Goal: Contribute content

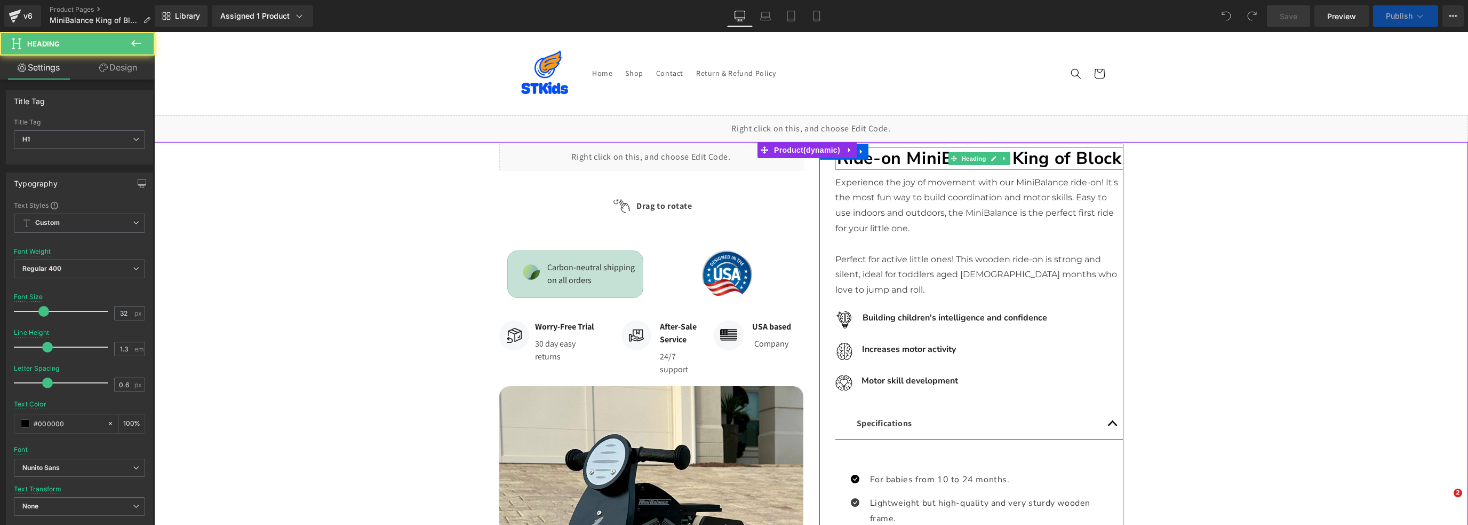
click at [897, 158] on strong "Ride-on MiniBalance King of Block" at bounding box center [979, 158] width 285 height 23
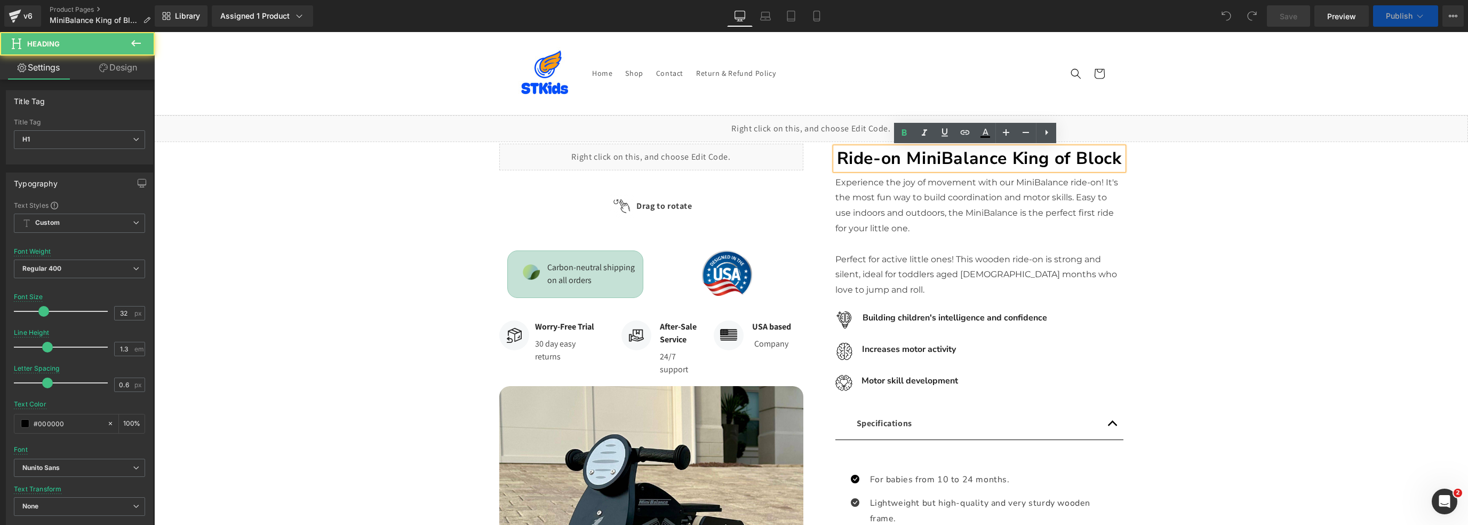
drag, startPoint x: 894, startPoint y: 161, endPoint x: 897, endPoint y: 184, distance: 23.6
click at [894, 161] on strong "Ride-on MiniBalance King of Block" at bounding box center [979, 158] width 285 height 23
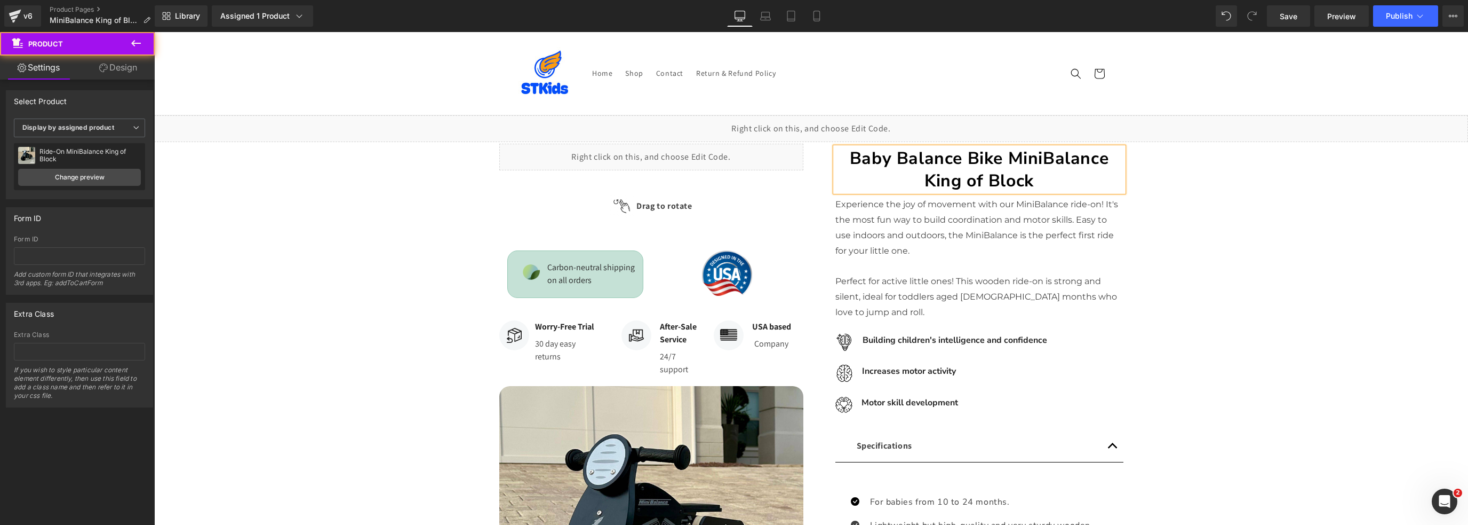
click at [1209, 272] on div "Liquid Row Image" at bounding box center [811, 521] width 1314 height 758
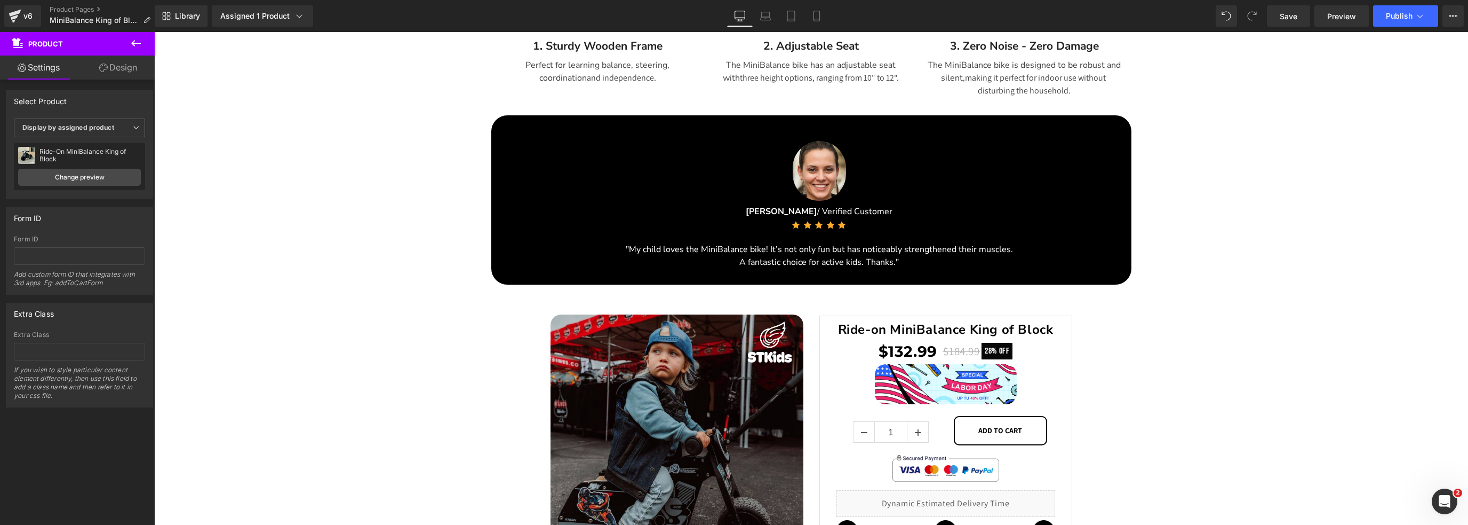
scroll to position [1870, 0]
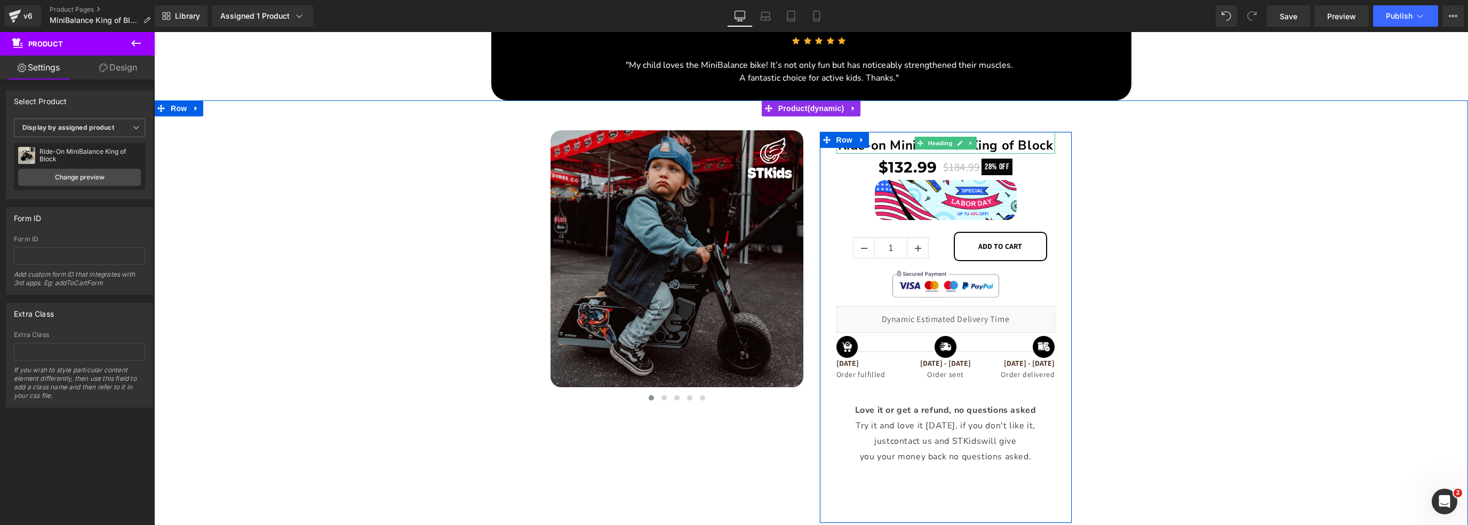
click at [873, 145] on strong "Ride-on MiniBalance King of Block" at bounding box center [946, 145] width 216 height 17
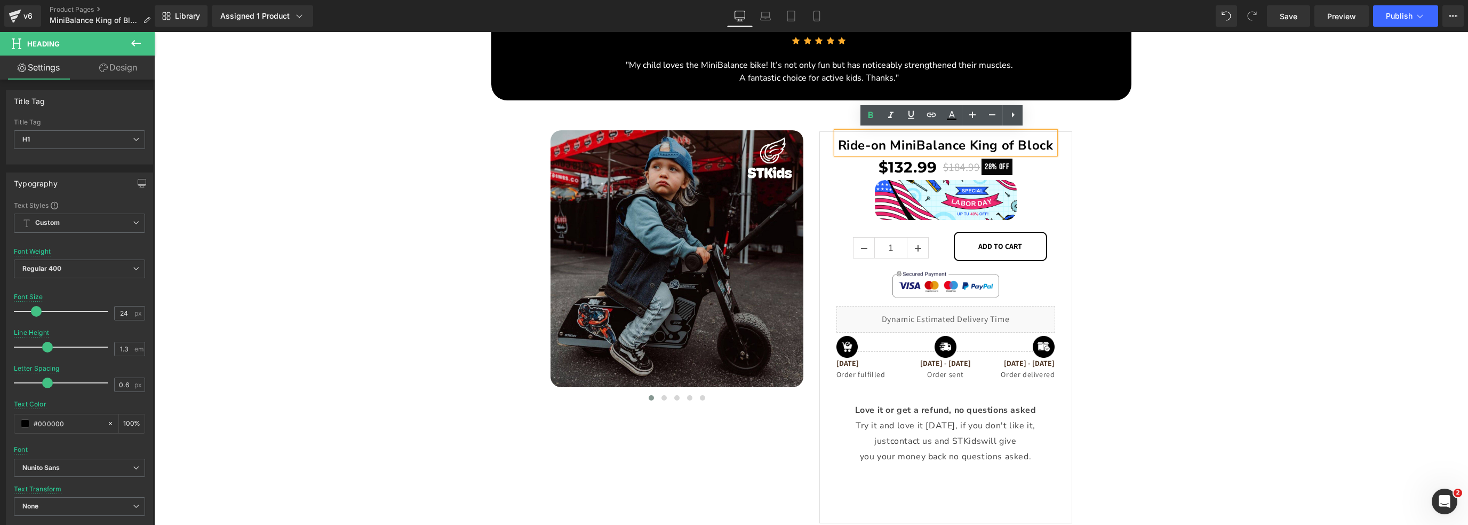
click at [879, 144] on strong "Ride-on MiniBalance King of Block" at bounding box center [946, 145] width 216 height 17
drag, startPoint x: 883, startPoint y: 144, endPoint x: 837, endPoint y: 144, distance: 46.4
click at [838, 144] on strong "Ride-on MiniBalance King of Block" at bounding box center [946, 145] width 216 height 17
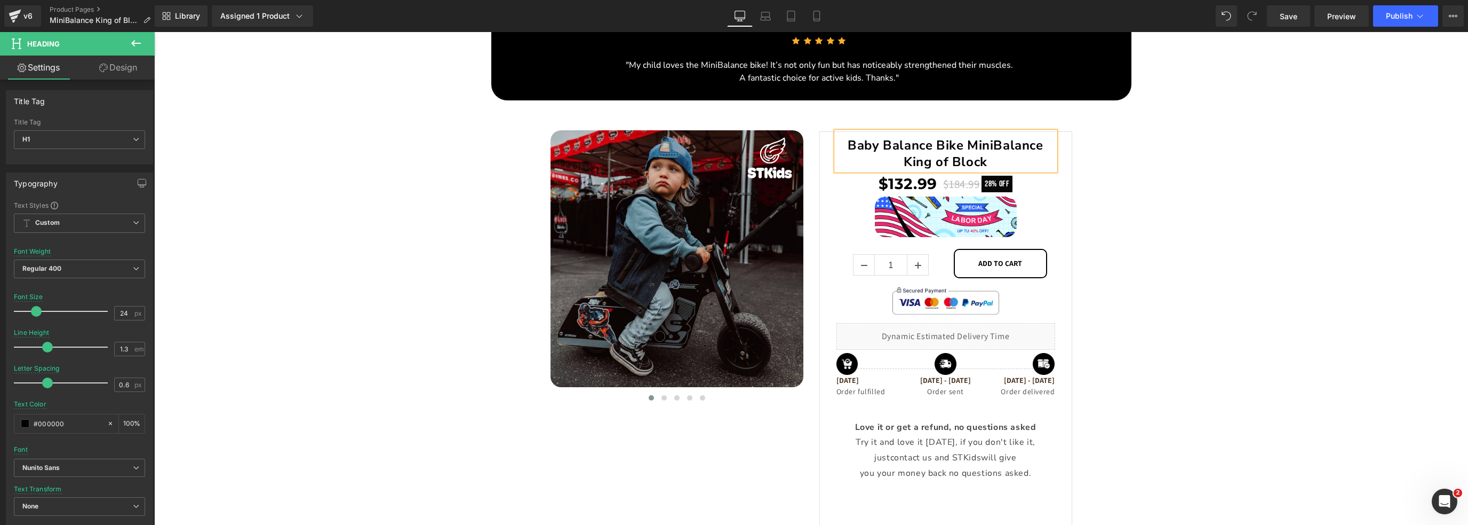
click at [377, 316] on div "Image Image" at bounding box center [811, 327] width 1314 height 436
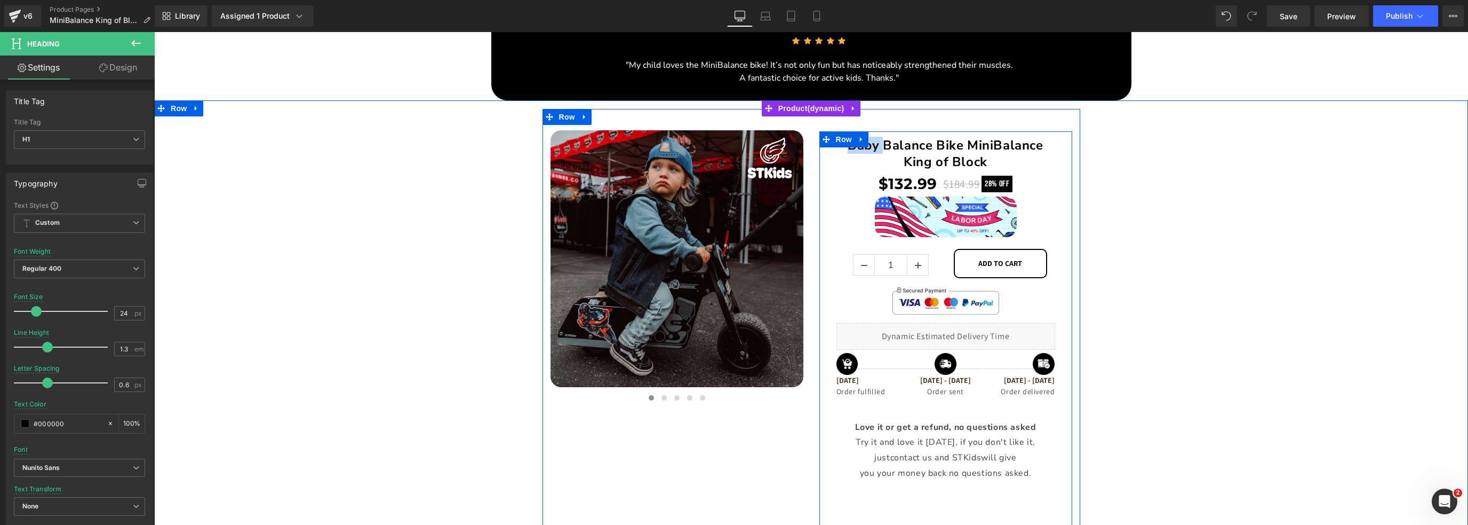
drag, startPoint x: 880, startPoint y: 142, endPoint x: 839, endPoint y: 142, distance: 41.1
click at [839, 142] on div "Baby Balance Bike MiniBalance King of Block Heading $132.99 $184.99 28% OFF (P)…" at bounding box center [946, 335] width 253 height 409
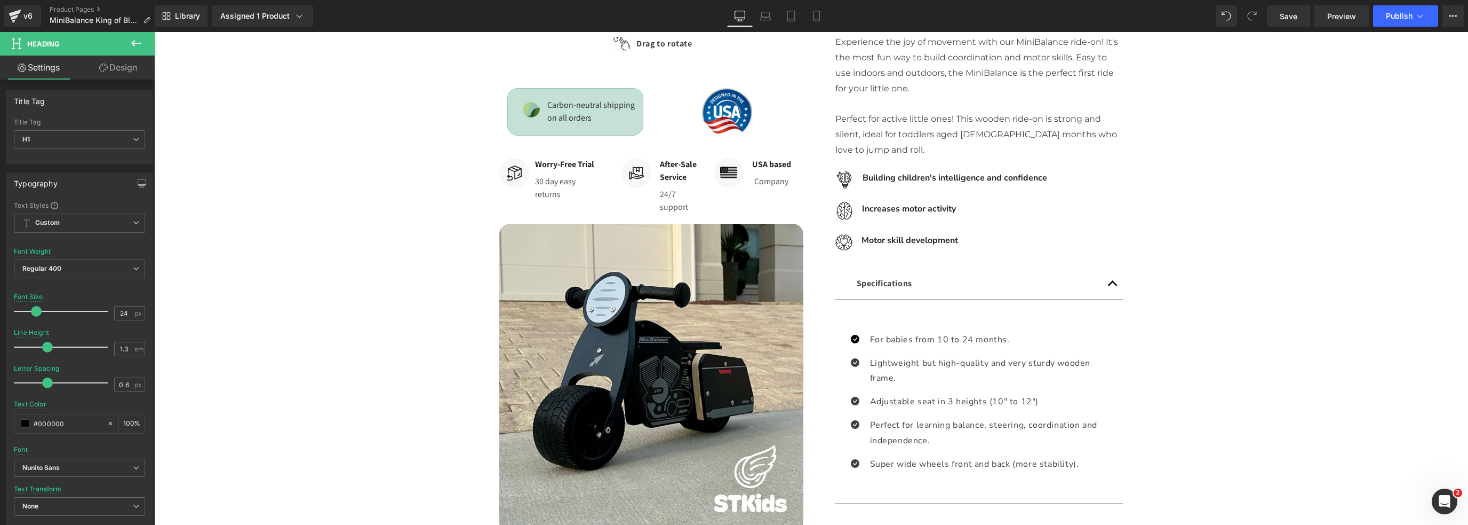
scroll to position [0, 0]
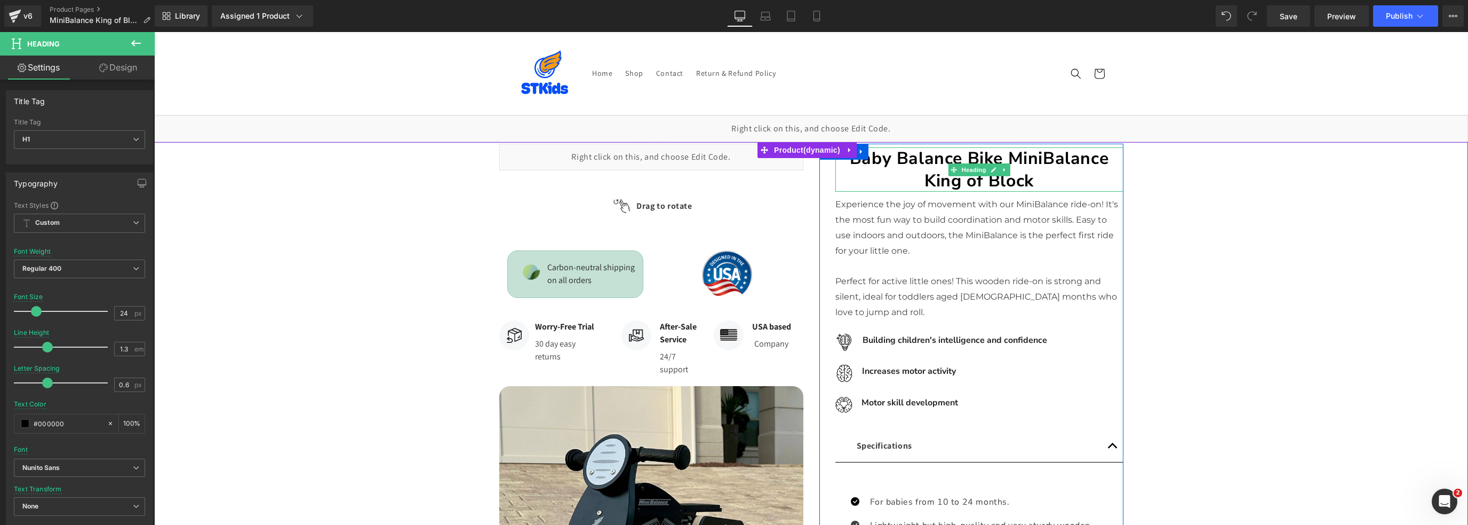
click at [895, 157] on strong "Baby Balance Bike MiniBalance King of Block" at bounding box center [979, 169] width 259 height 45
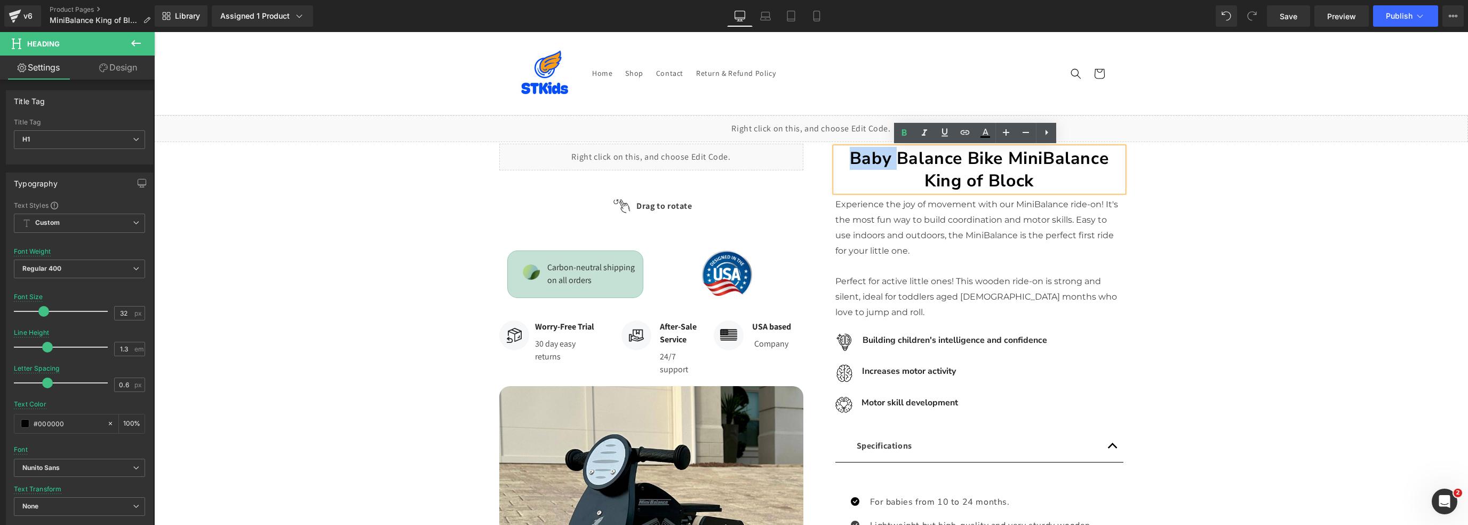
drag, startPoint x: 895, startPoint y: 157, endPoint x: 841, endPoint y: 157, distance: 53.4
click at [841, 157] on h1 "Baby Balance Bike MiniBalance King of Block" at bounding box center [980, 169] width 288 height 44
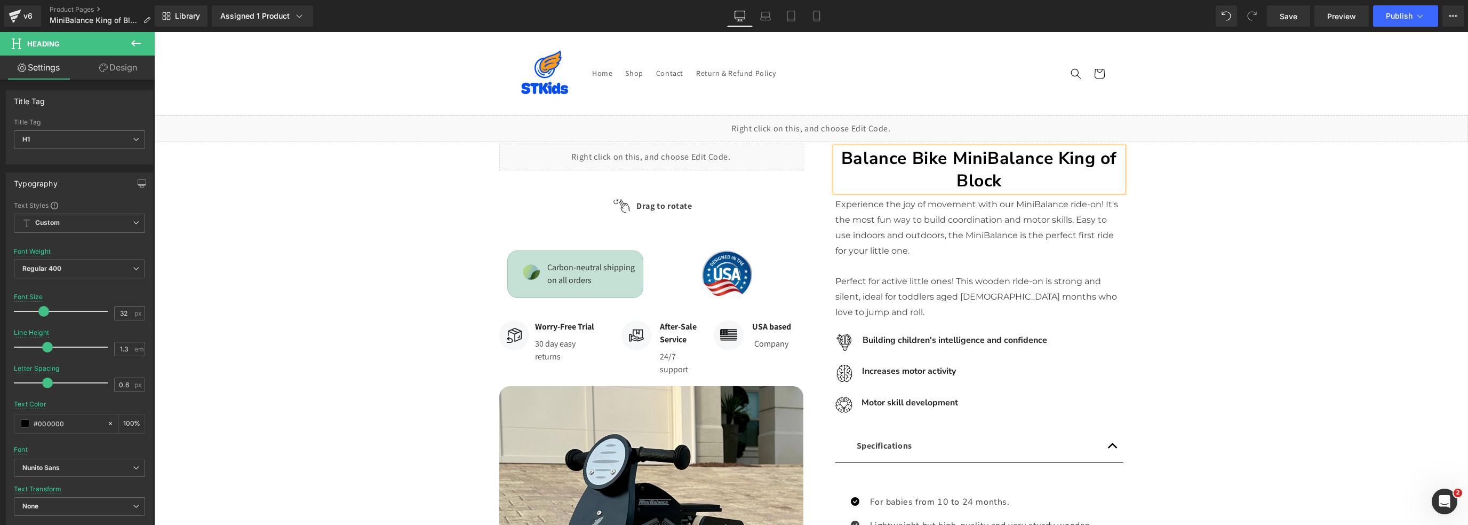
click at [295, 313] on div "Liquid Row Image" at bounding box center [811, 521] width 1314 height 758
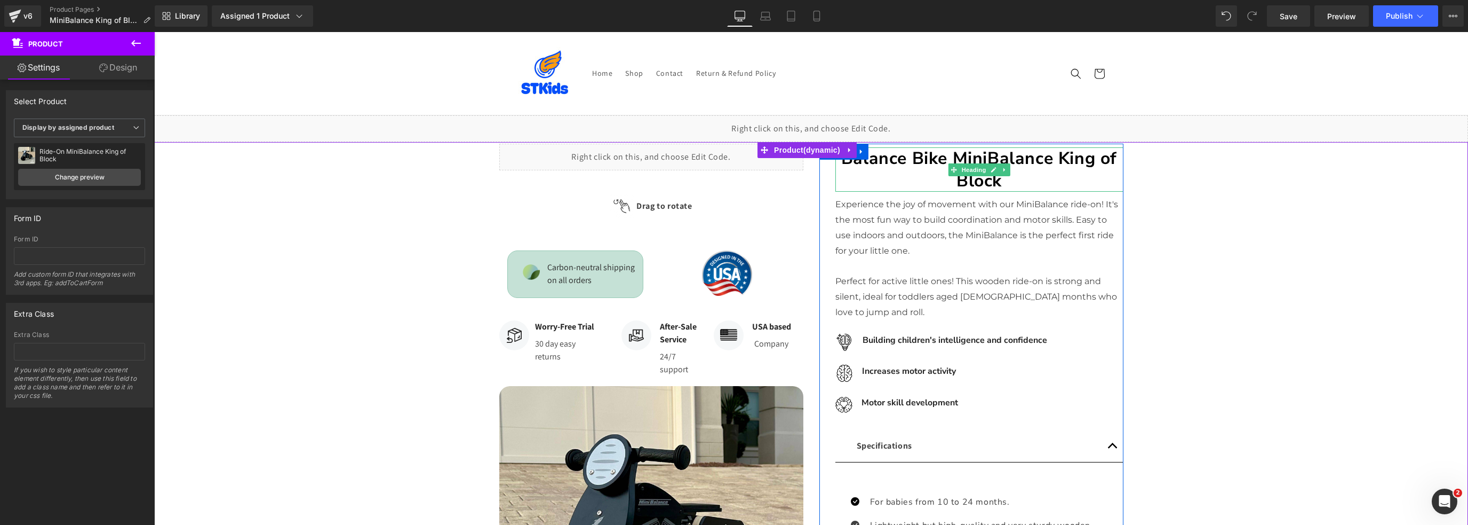
click at [850, 164] on strong "Balance Bike MiniBalance King of Block" at bounding box center [979, 169] width 276 height 45
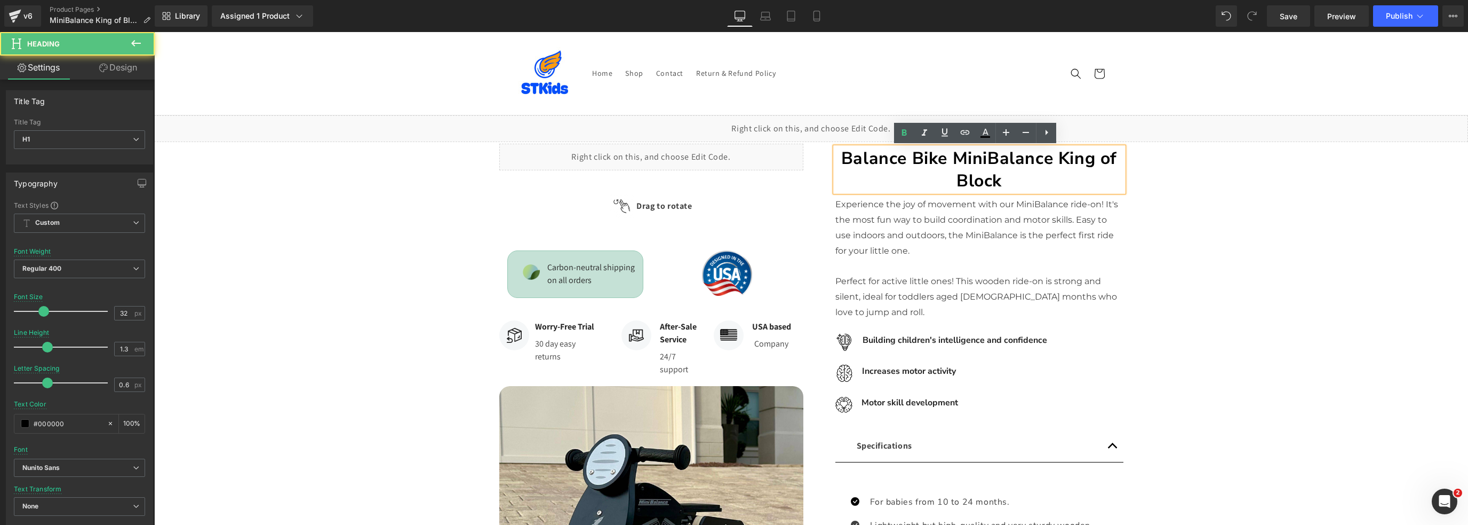
click at [841, 160] on strong "Balance Bike MiniBalance King of Block" at bounding box center [979, 169] width 276 height 45
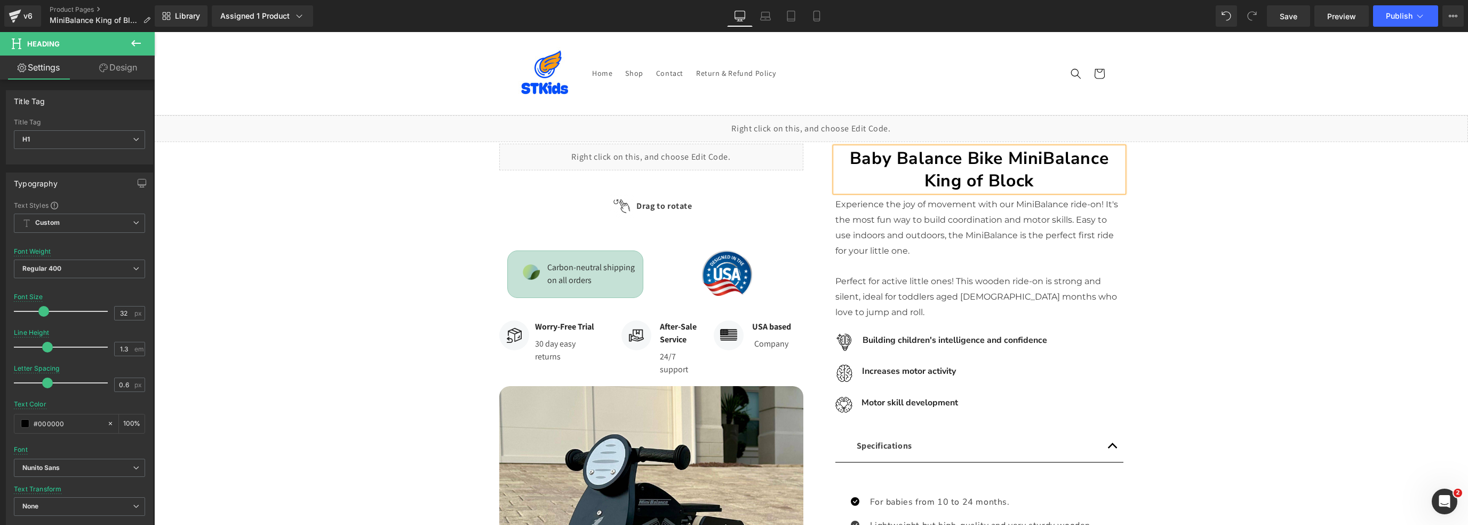
click at [331, 292] on div "Liquid Row Image" at bounding box center [811, 521] width 1314 height 758
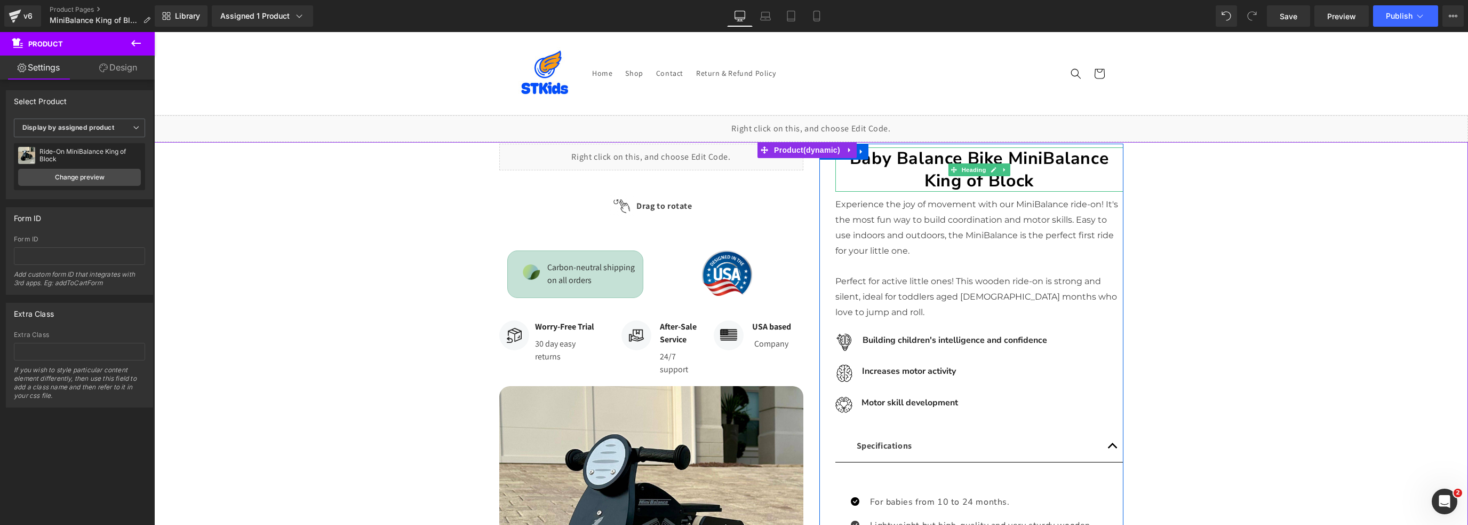
click at [851, 162] on strong "Baby Balance Bike MiniBalance King of Block" at bounding box center [979, 169] width 259 height 45
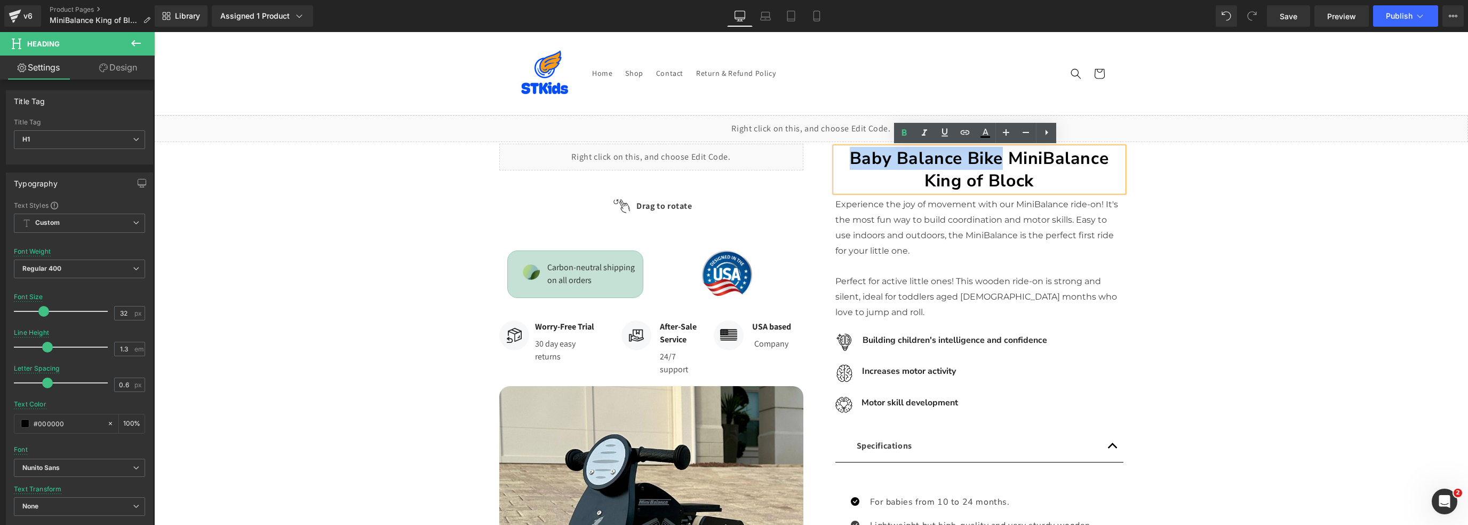
drag, startPoint x: 848, startPoint y: 155, endPoint x: 995, endPoint y: 153, distance: 146.8
click at [995, 153] on strong "Baby Balance Bike MiniBalance King of Block" at bounding box center [979, 169] width 259 height 45
copy strong "Baby Balance Bike"
click at [1345, 217] on div "Liquid Row Image" at bounding box center [811, 521] width 1314 height 758
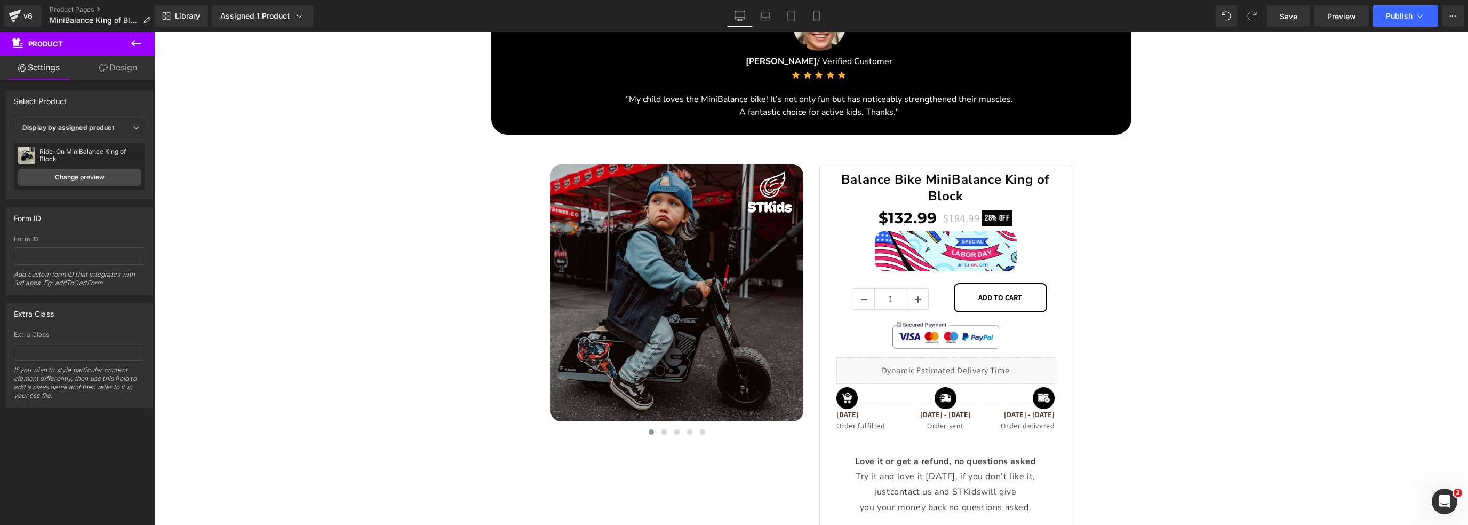
scroll to position [1838, 0]
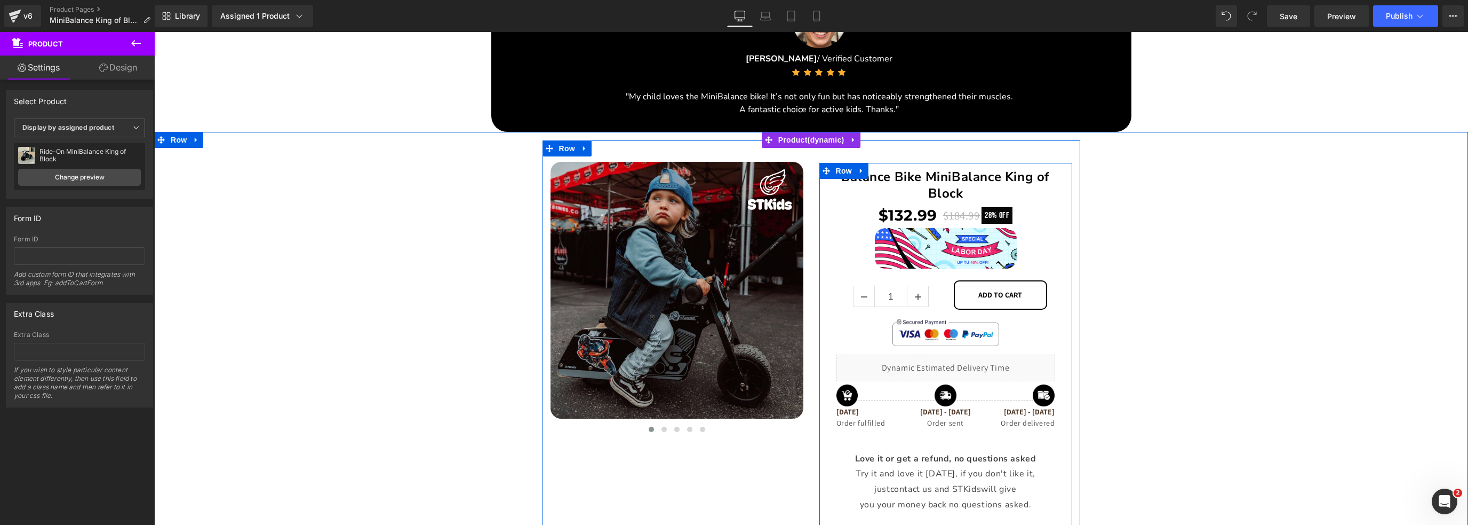
click at [903, 181] on strong "Balance Bike MiniBalance King of Block" at bounding box center [945, 185] width 209 height 34
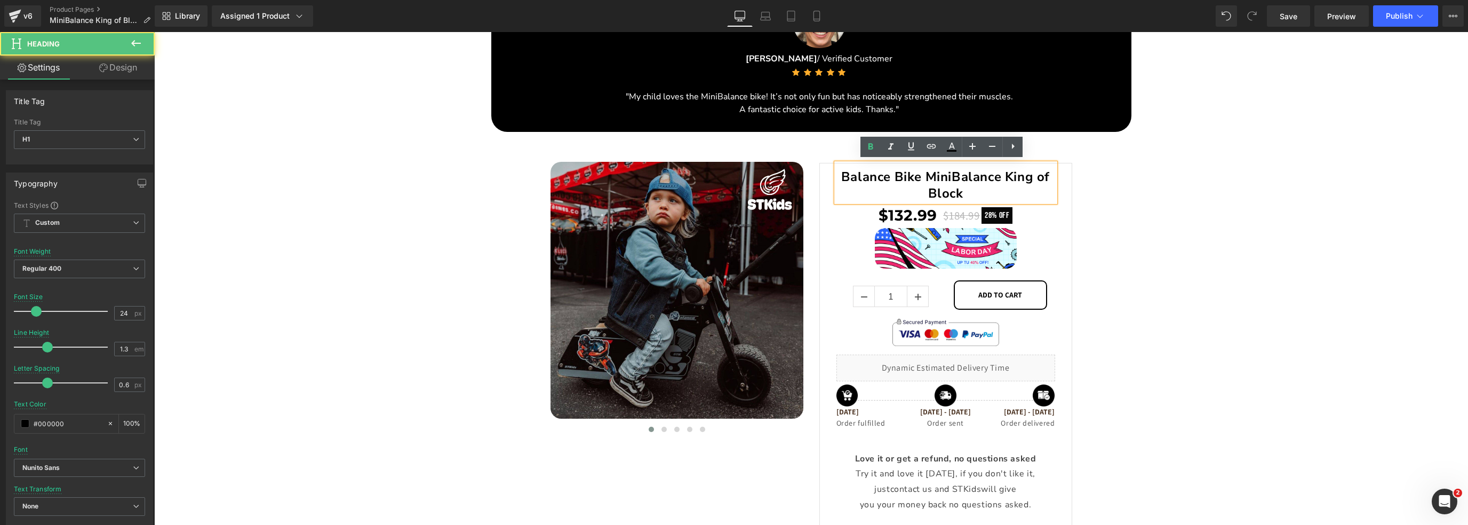
click at [841, 175] on strong "Balance Bike MiniBalance King of Block" at bounding box center [945, 185] width 209 height 34
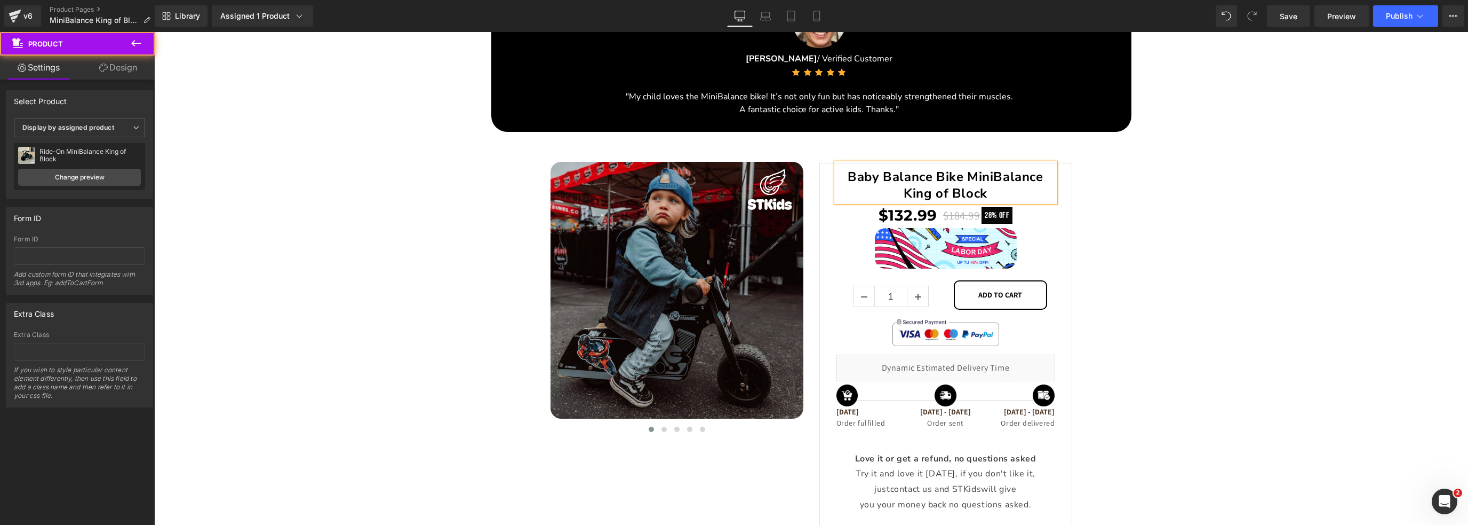
click at [398, 358] on div "Image Image" at bounding box center [811, 358] width 1314 height 436
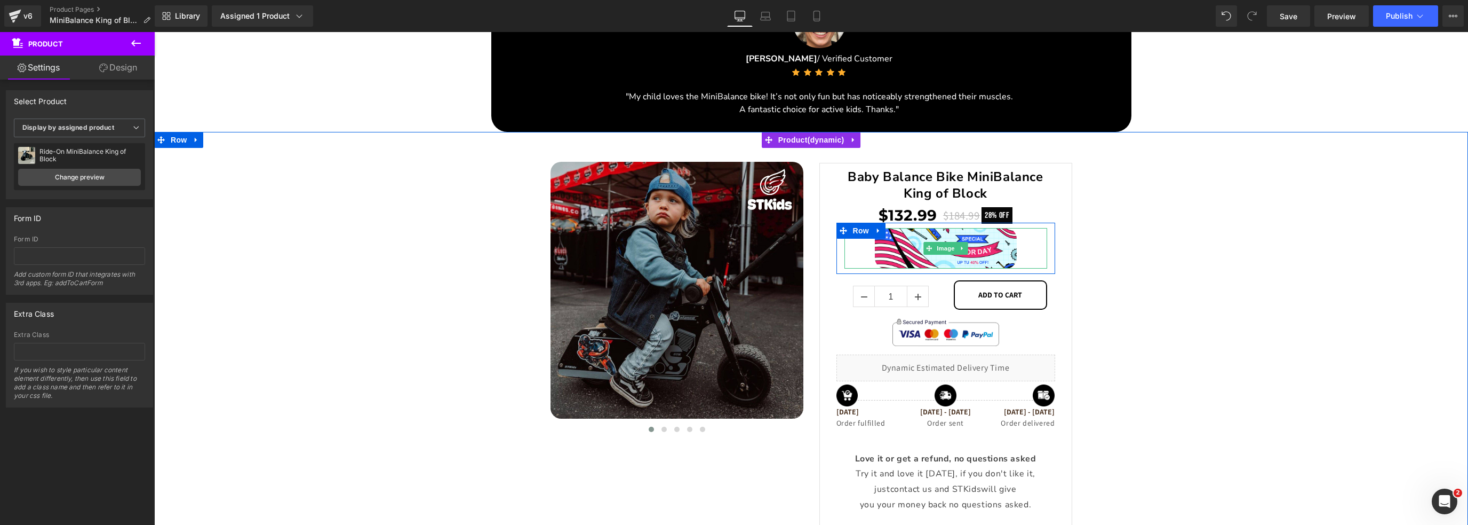
click at [894, 245] on img at bounding box center [946, 248] width 142 height 41
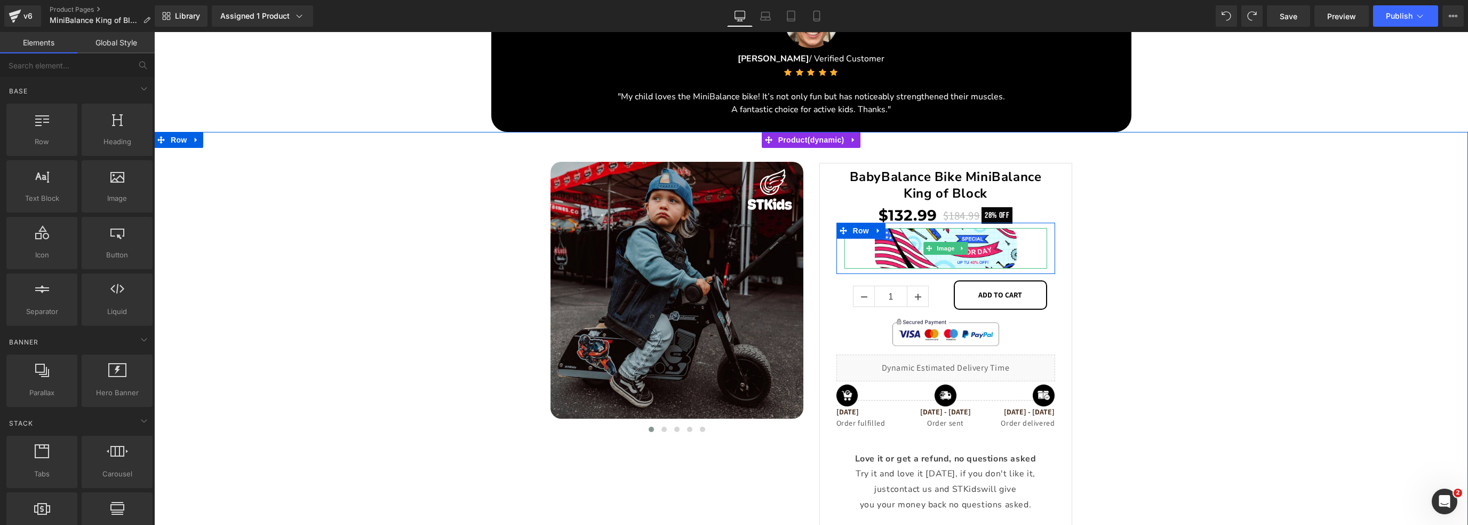
click at [946, 253] on img at bounding box center [946, 248] width 142 height 41
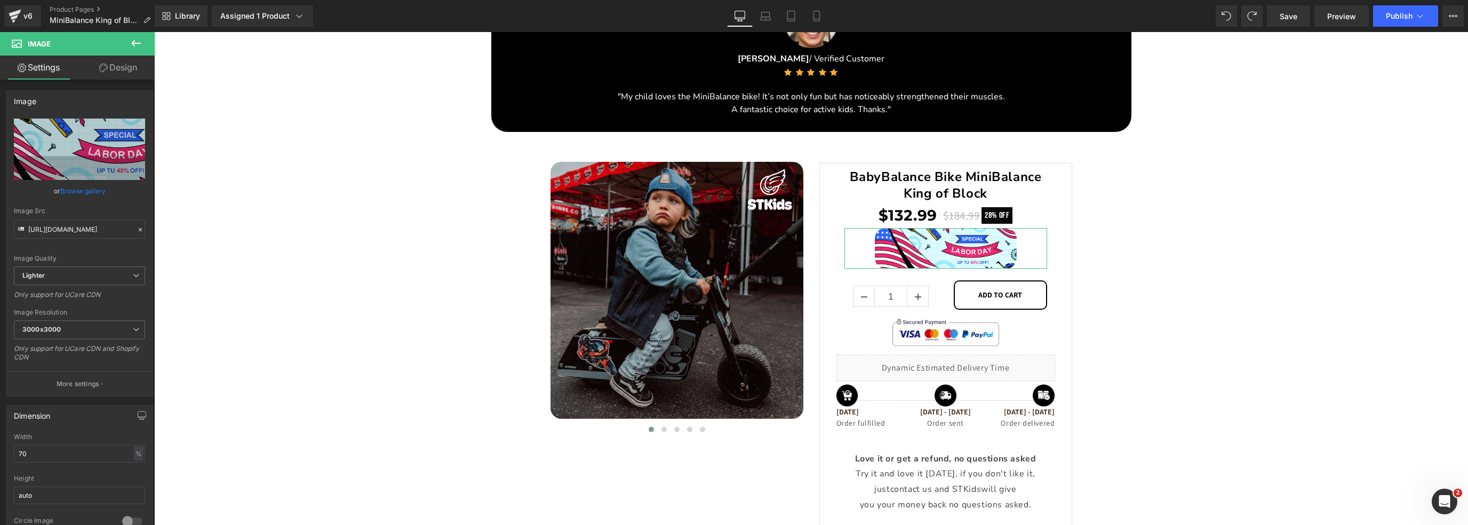
click at [73, 186] on link "Browse gallery" at bounding box center [82, 190] width 45 height 19
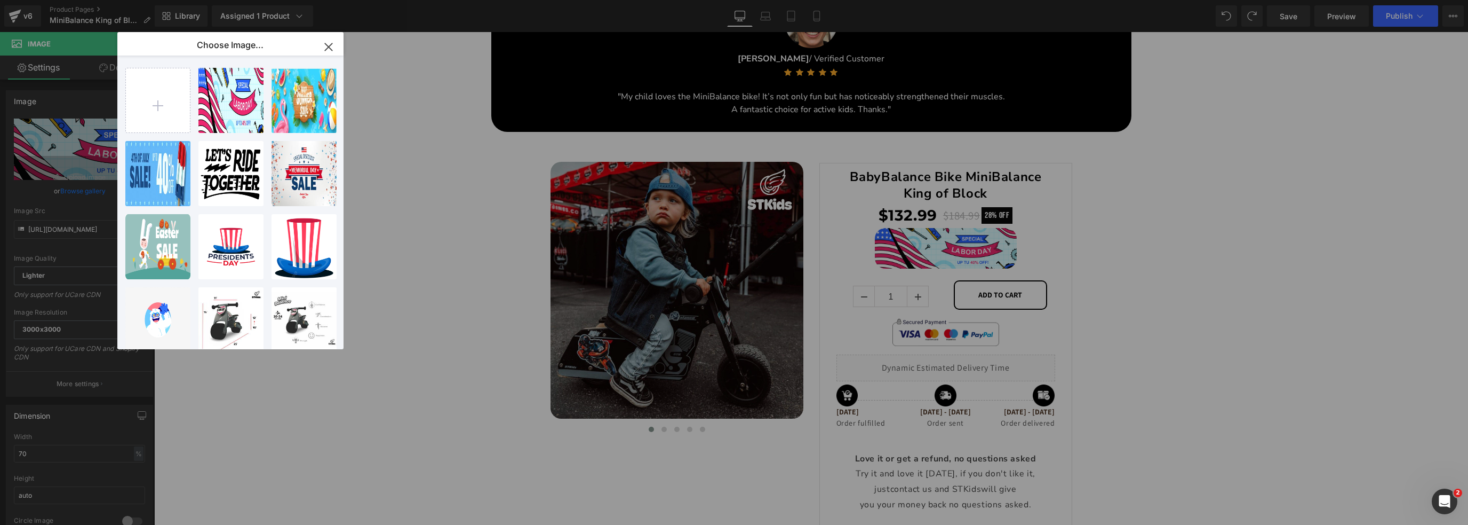
click at [0, 0] on div "STKids-...tivo.png 41.83 KB" at bounding box center [0, 0] width 0 height 0
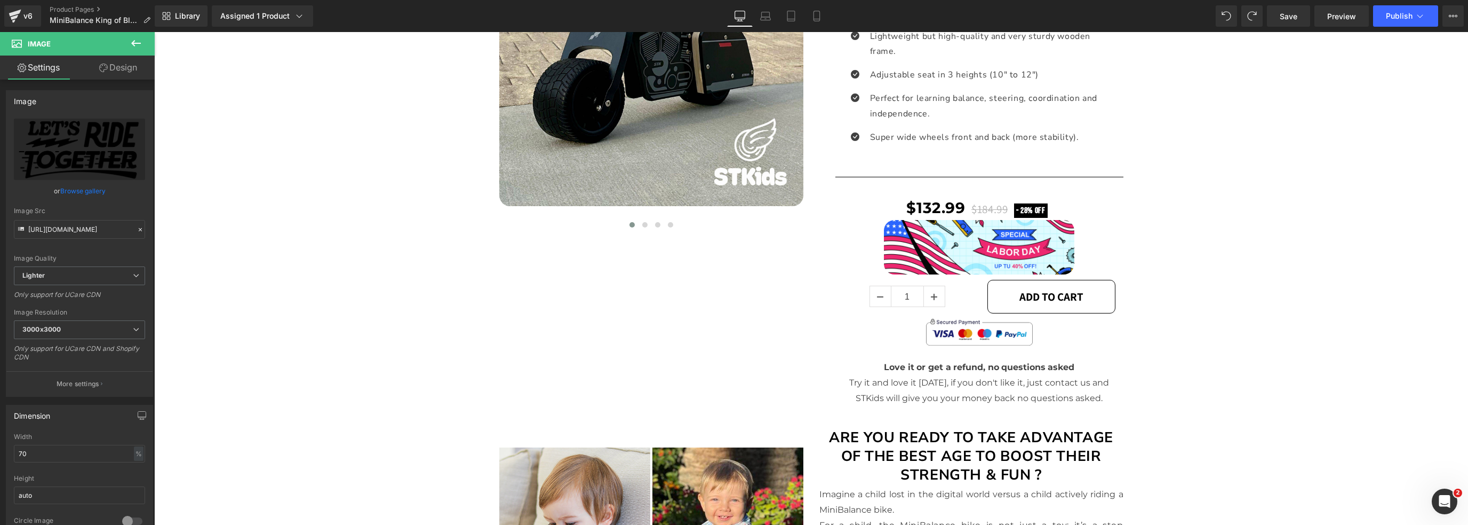
scroll to position [473, 0]
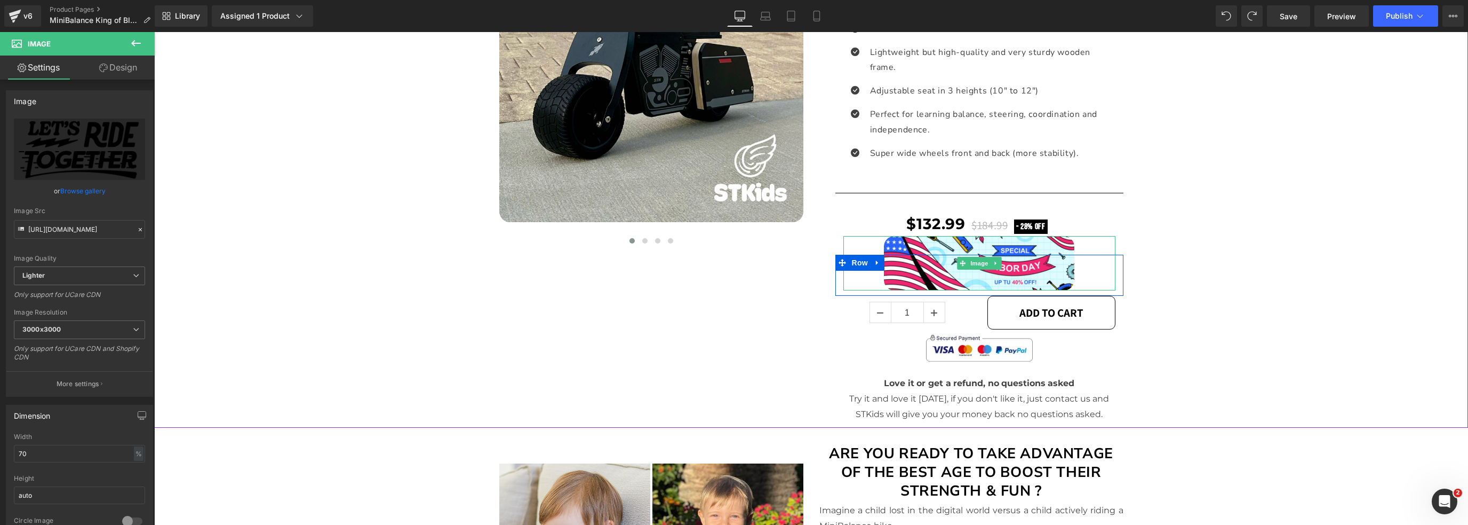
click at [960, 257] on span at bounding box center [962, 263] width 11 height 13
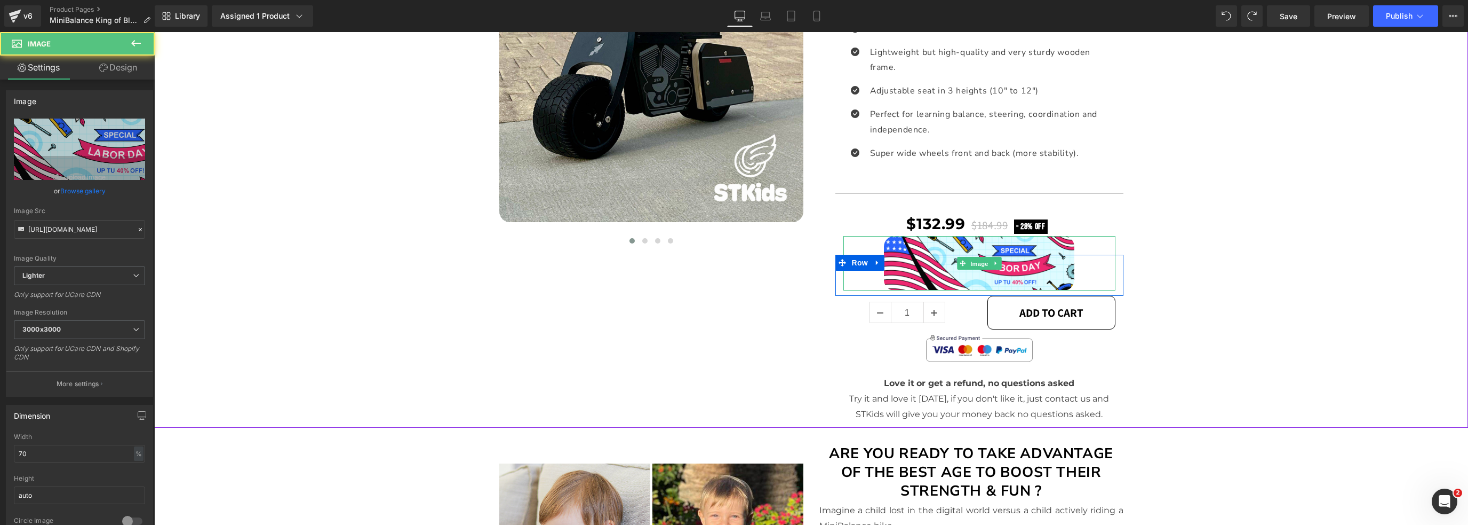
click at [969, 262] on span "Image" at bounding box center [979, 263] width 22 height 13
click at [67, 186] on link "Browse gallery" at bounding box center [82, 190] width 45 height 19
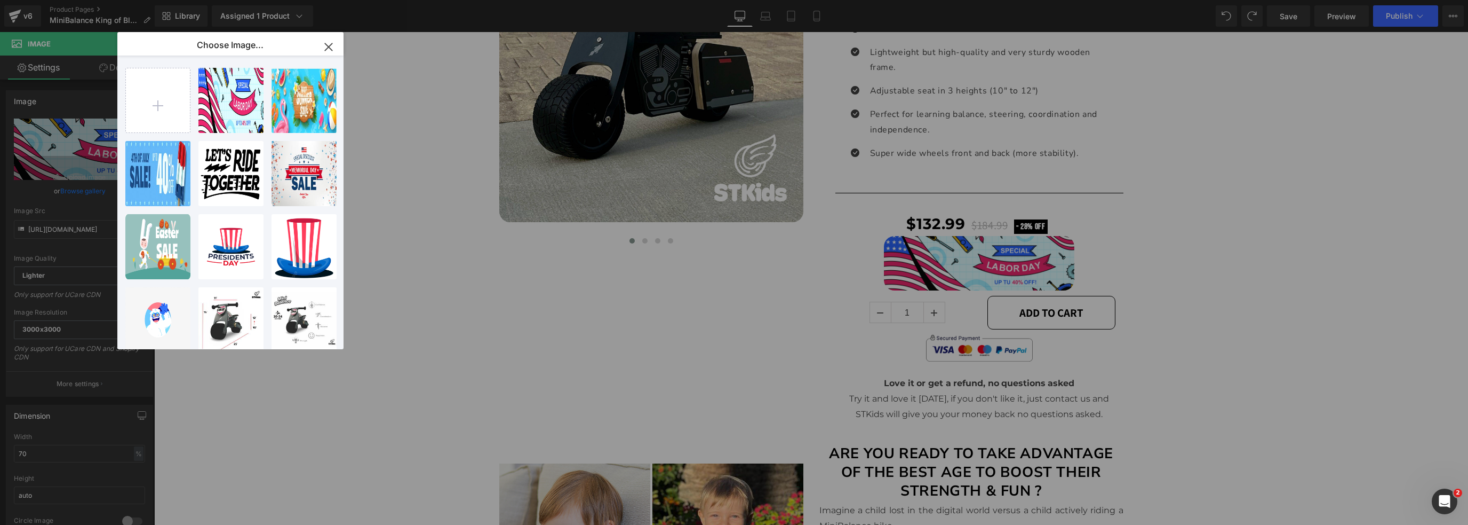
click at [0, 0] on div "STKids-...tivo.png 41.83 KB" at bounding box center [0, 0] width 0 height 0
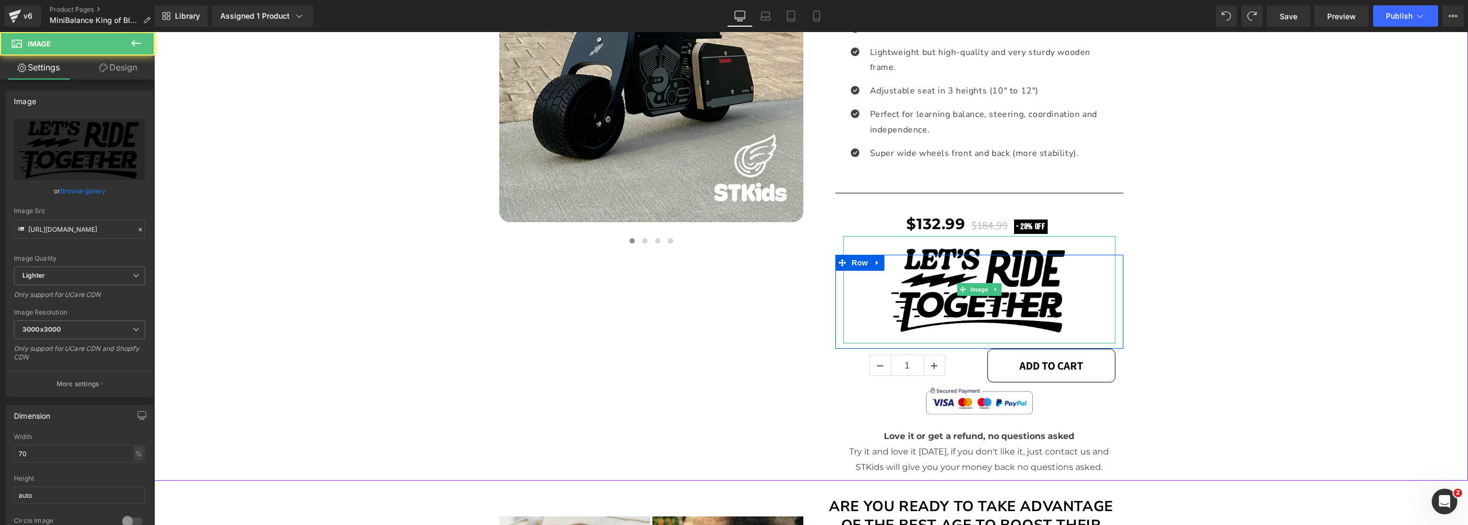
click at [953, 273] on img at bounding box center [979, 289] width 190 height 107
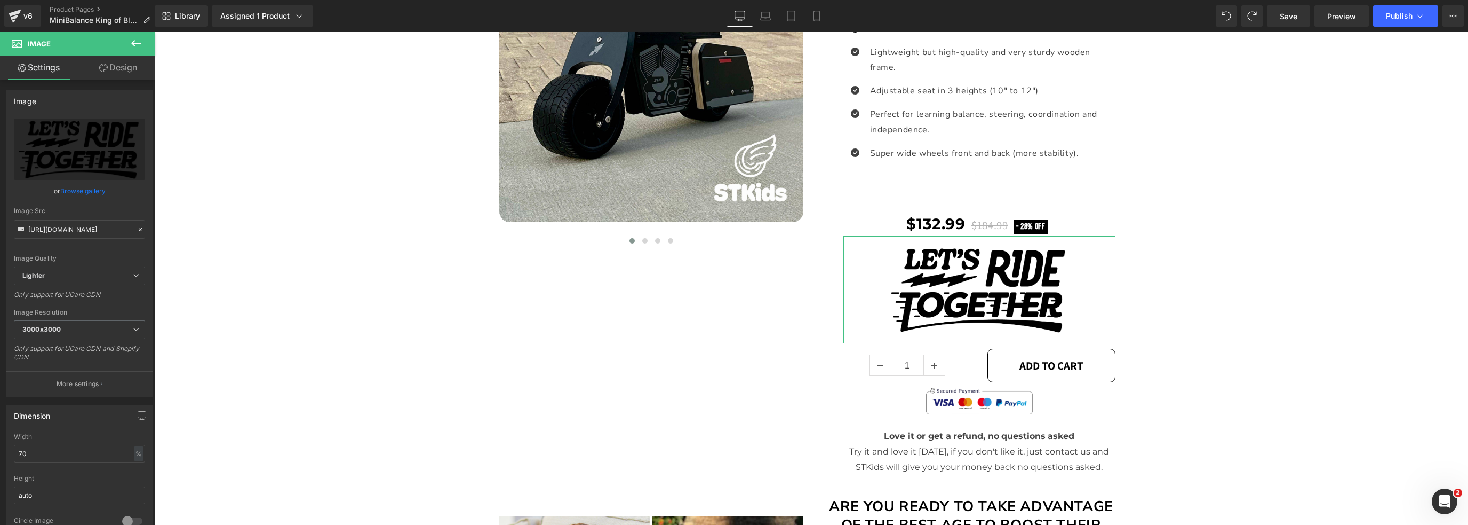
click at [92, 190] on link "Browse gallery" at bounding box center [82, 190] width 45 height 19
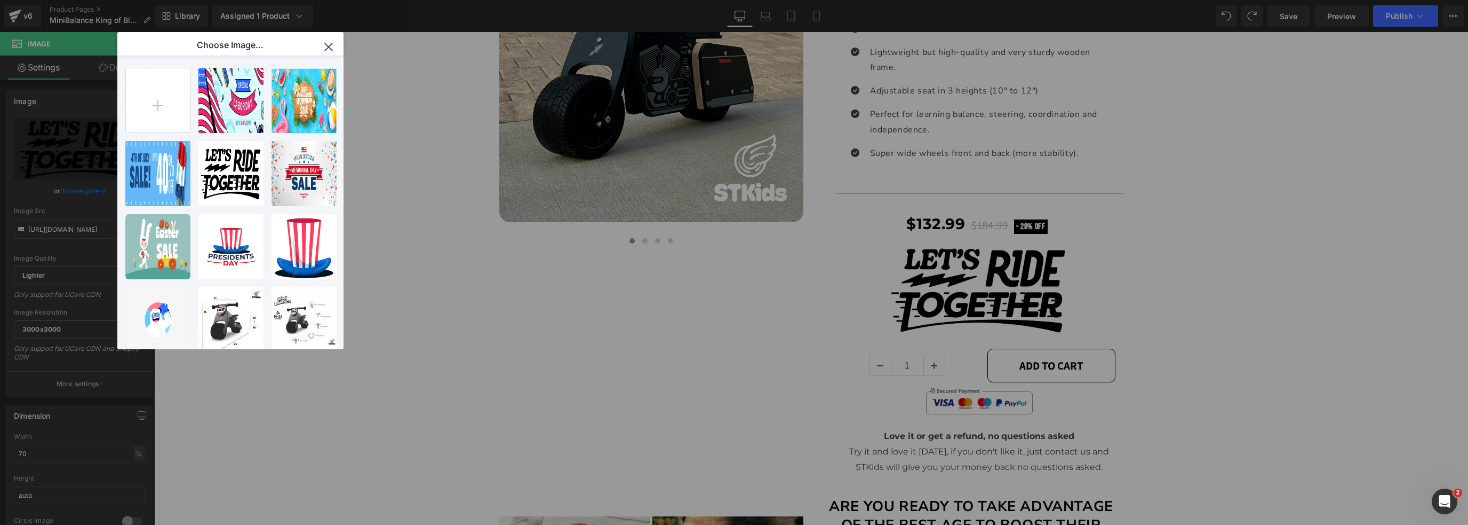
scroll to position [0, 0]
click at [169, 120] on input "file" at bounding box center [158, 100] width 64 height 64
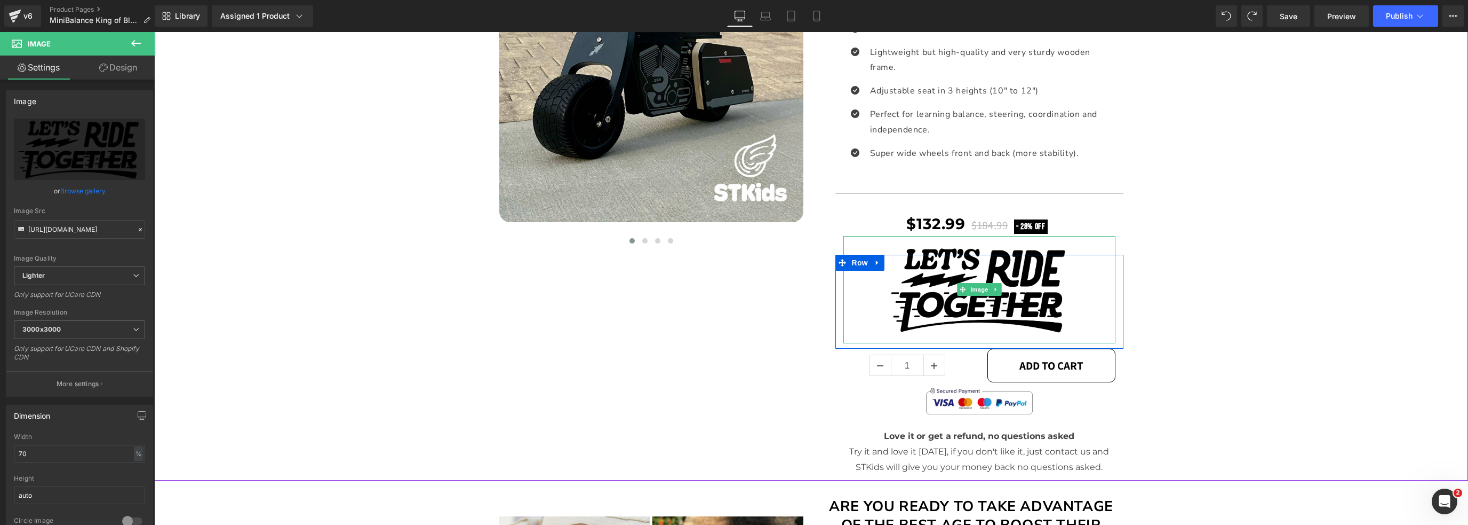
click at [993, 286] on icon at bounding box center [996, 289] width 6 height 6
click at [998, 288] on icon at bounding box center [1001, 290] width 6 height 6
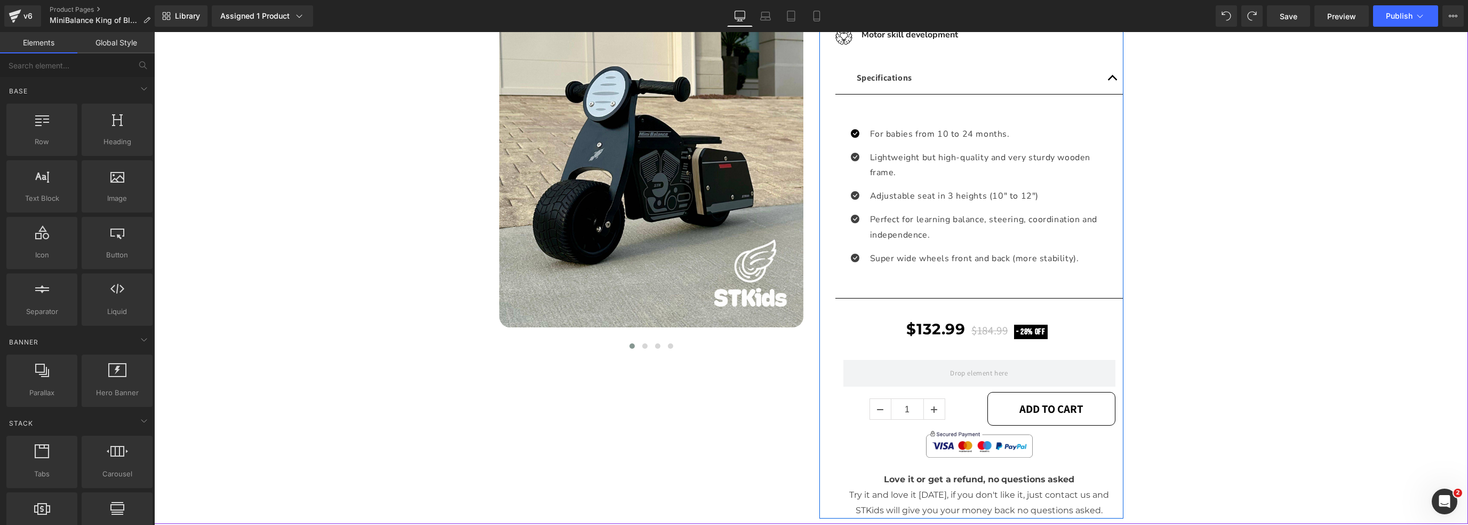
scroll to position [391, 0]
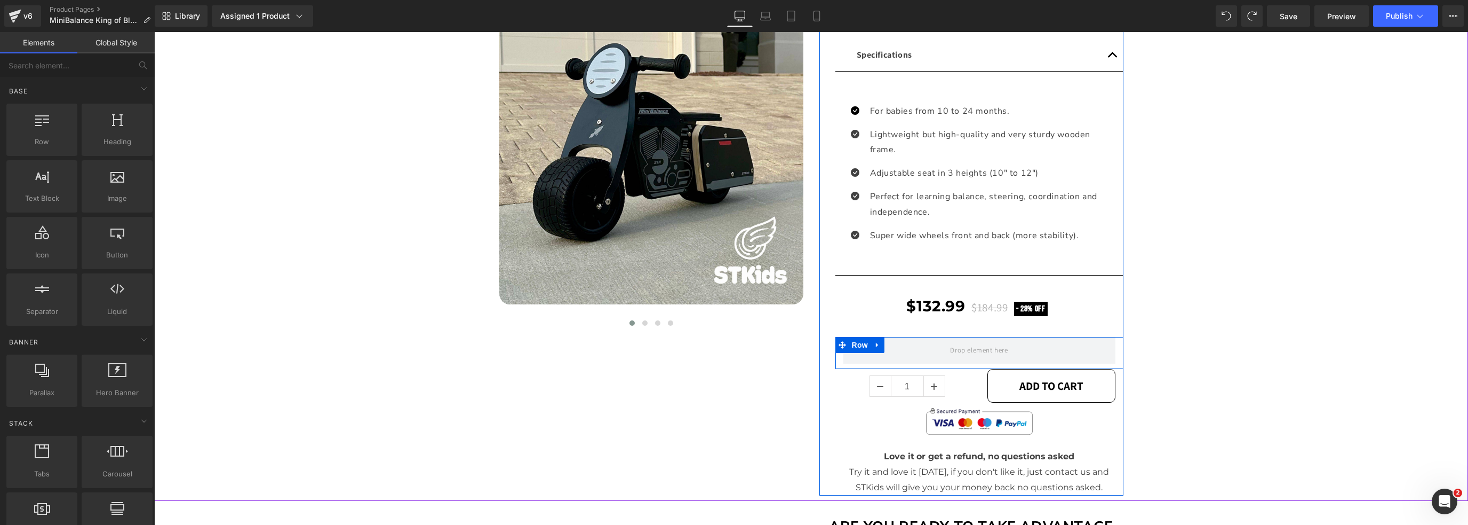
click at [1001, 347] on span at bounding box center [979, 350] width 65 height 18
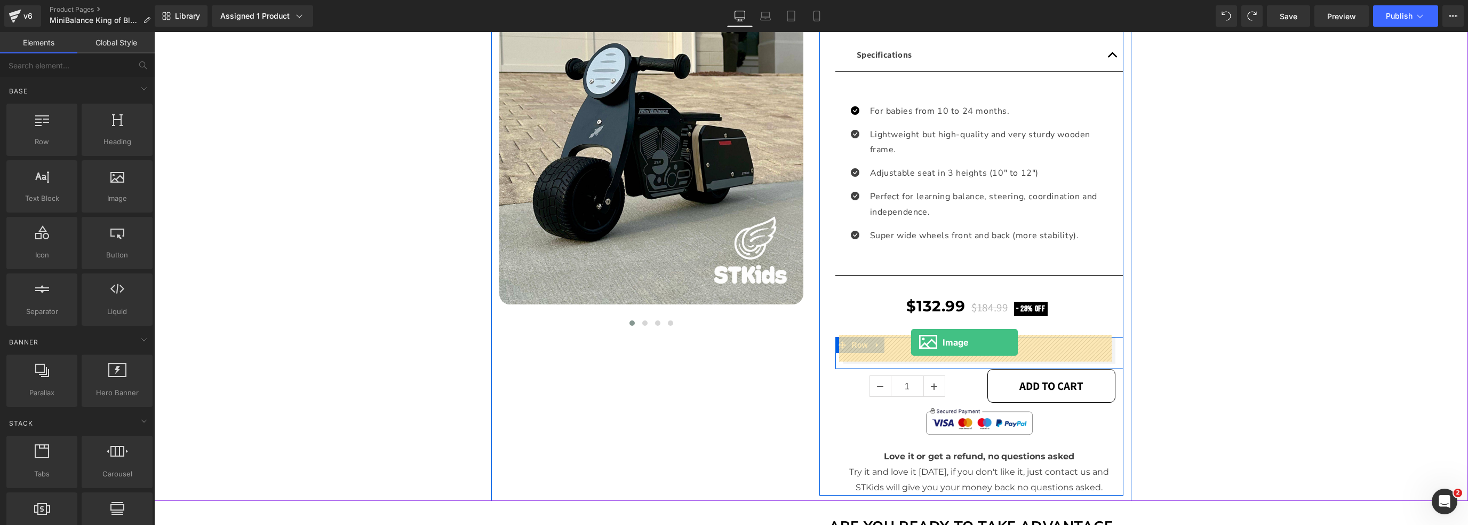
drag, startPoint x: 276, startPoint y: 227, endPoint x: 911, endPoint y: 342, distance: 645.8
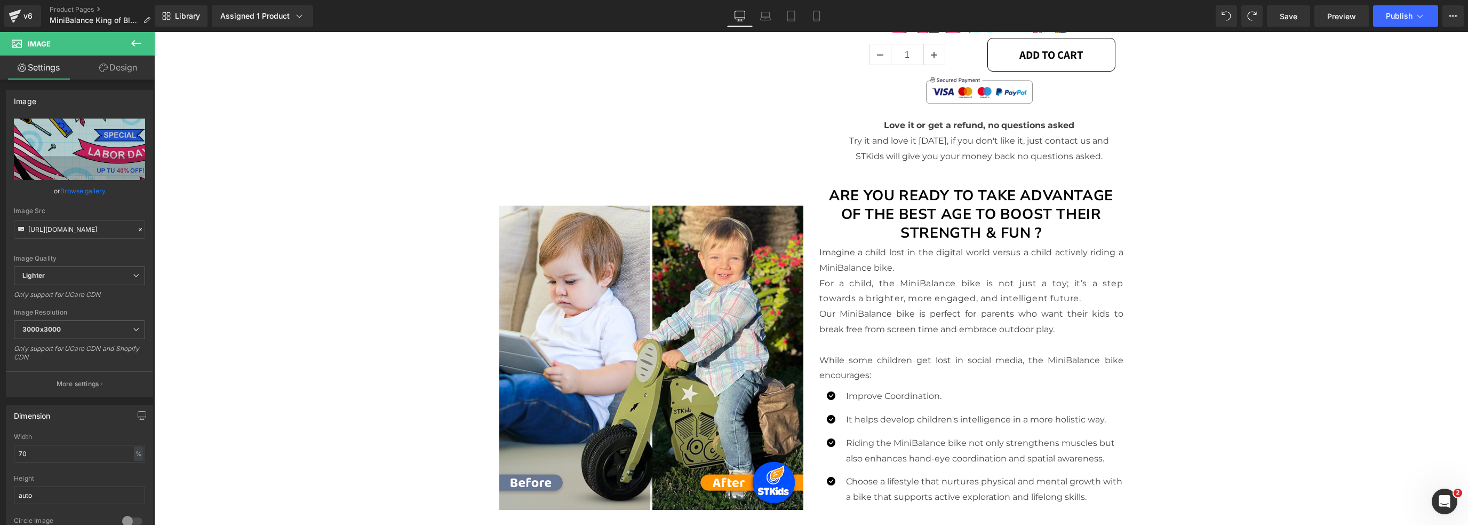
scroll to position [0, 0]
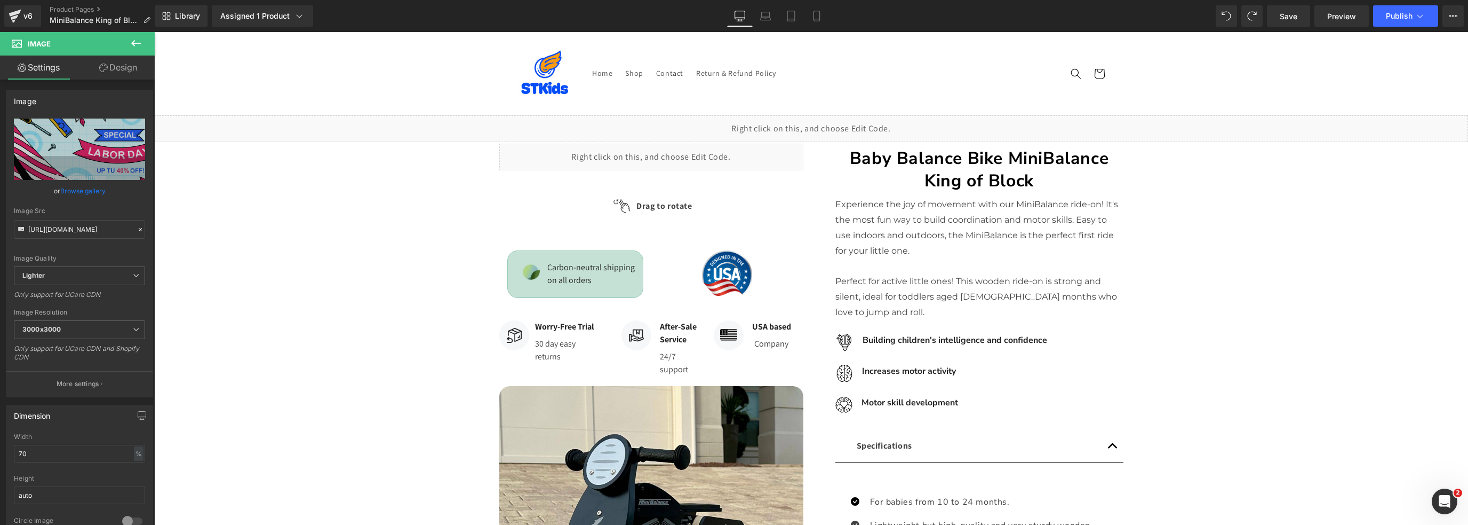
click at [1278, 13] on link "Save" at bounding box center [1288, 15] width 43 height 21
